Goal: Task Accomplishment & Management: Use online tool/utility

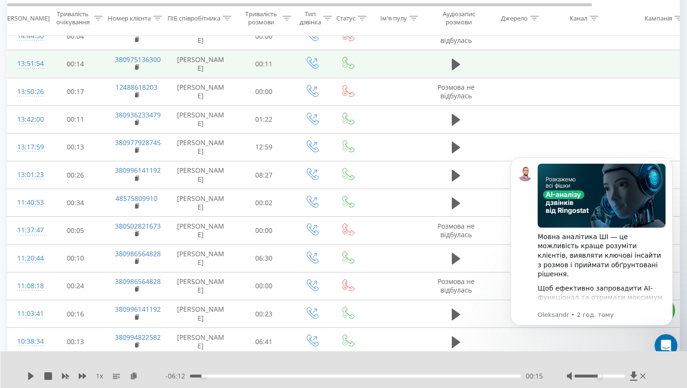
scroll to position [0, 6]
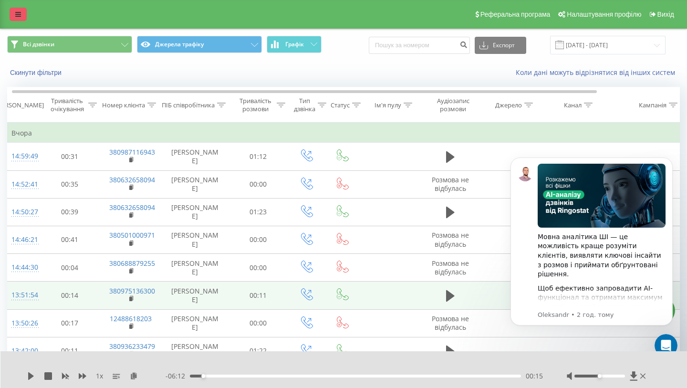
click at [19, 12] on icon at bounding box center [18, 14] width 6 height 7
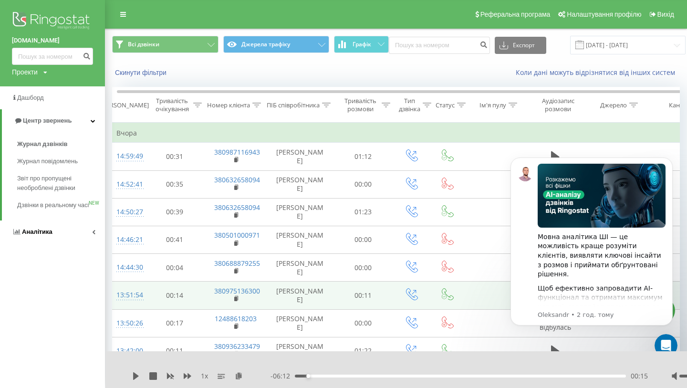
click at [38, 235] on span "Аналiтика" at bounding box center [37, 231] width 31 height 7
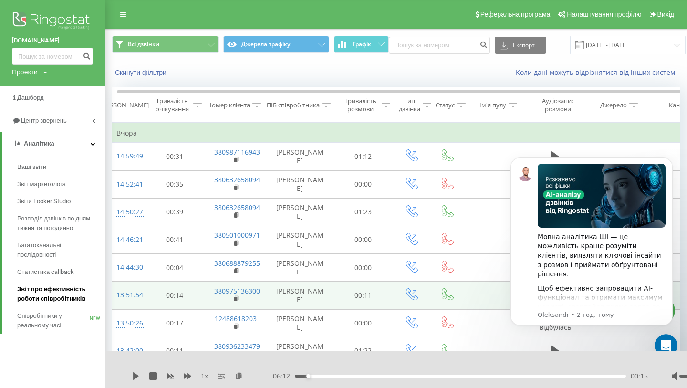
click at [39, 301] on span "Звіт про ефективність роботи співробітників" at bounding box center [58, 293] width 83 height 19
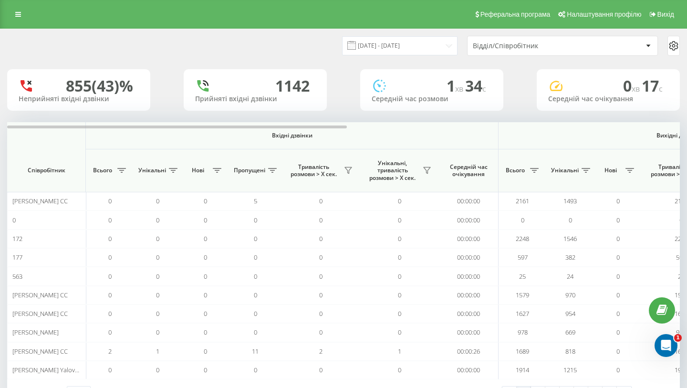
click at [551, 39] on div "Відділ/Співробітник" at bounding box center [563, 45] width 190 height 19
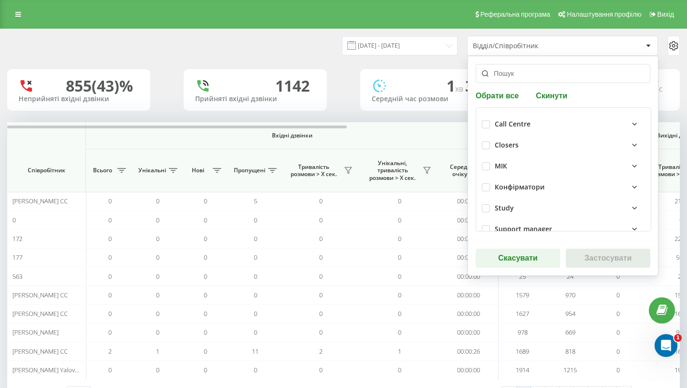
scroll to position [245, 0]
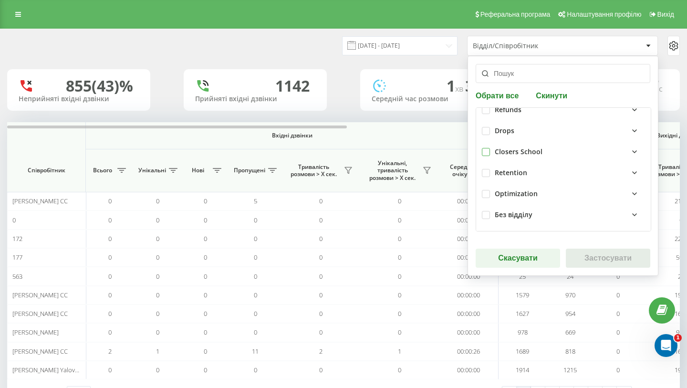
click at [485, 148] on label at bounding box center [486, 148] width 8 height 0
checkbox input "true"
click at [607, 260] on button "Застосувати" at bounding box center [608, 258] width 84 height 19
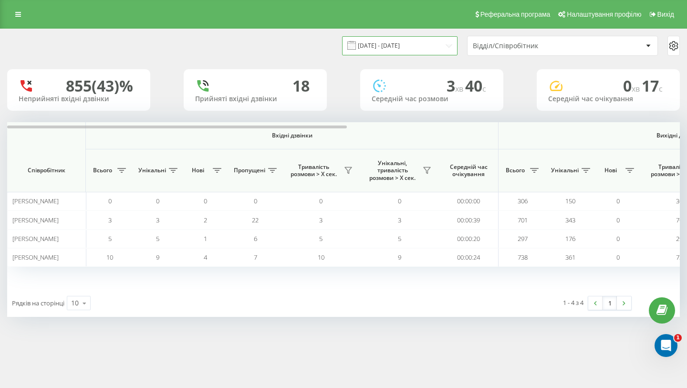
click at [430, 43] on input "[DATE] - [DATE]" at bounding box center [399, 45] width 115 height 19
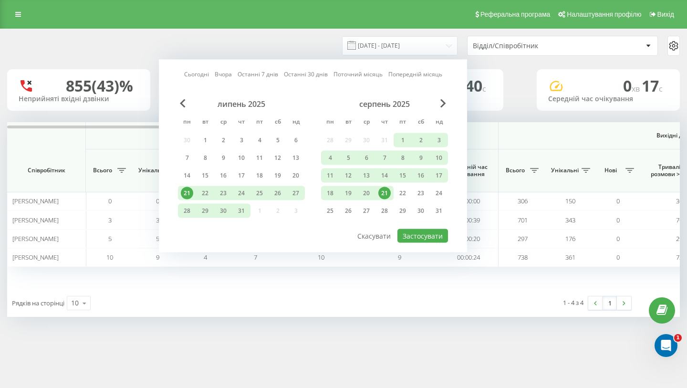
click at [386, 195] on div "21" at bounding box center [384, 193] width 12 height 12
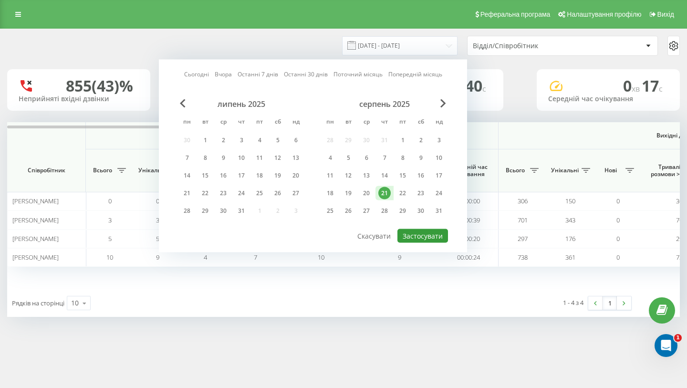
click at [425, 235] on button "Застосувати" at bounding box center [422, 236] width 51 height 14
type input "21.08.2025 - 21.08.2025"
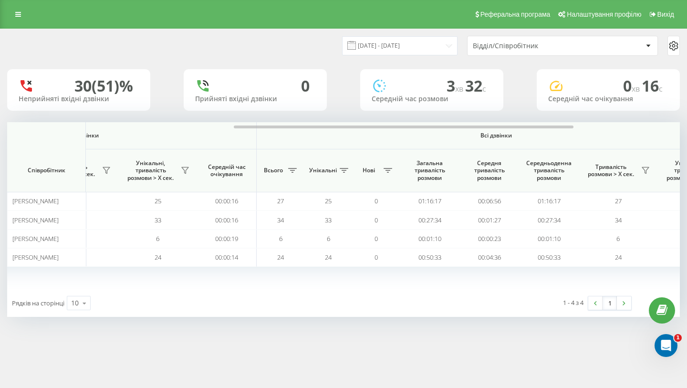
scroll to position [0, 658]
